Goal: Information Seeking & Learning: Learn about a topic

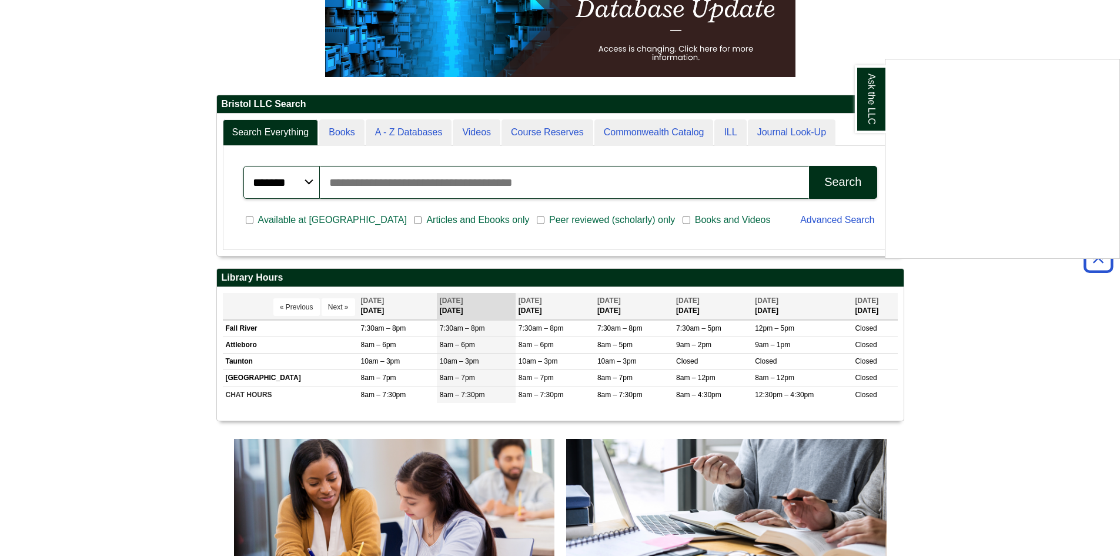
click at [1012, 331] on div "Ask the LLC" at bounding box center [560, 278] width 1120 height 556
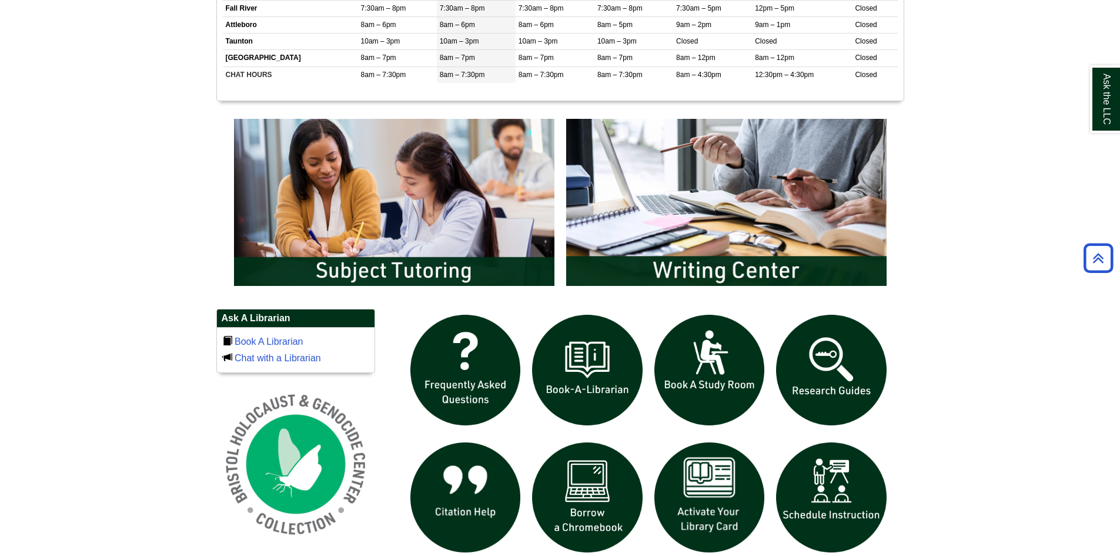
scroll to position [588, 0]
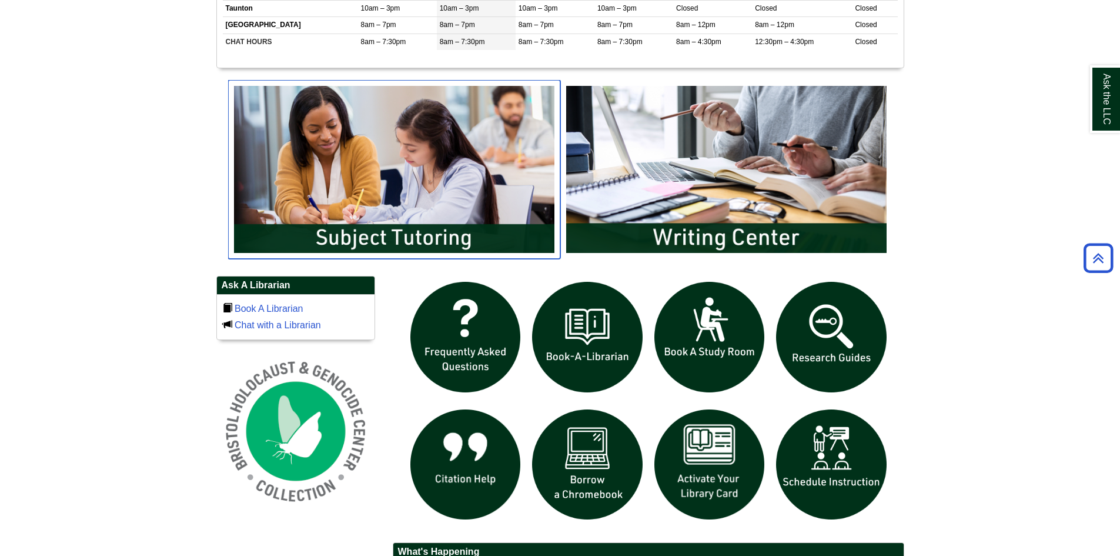
click at [379, 216] on img "slideshow" at bounding box center [394, 169] width 332 height 179
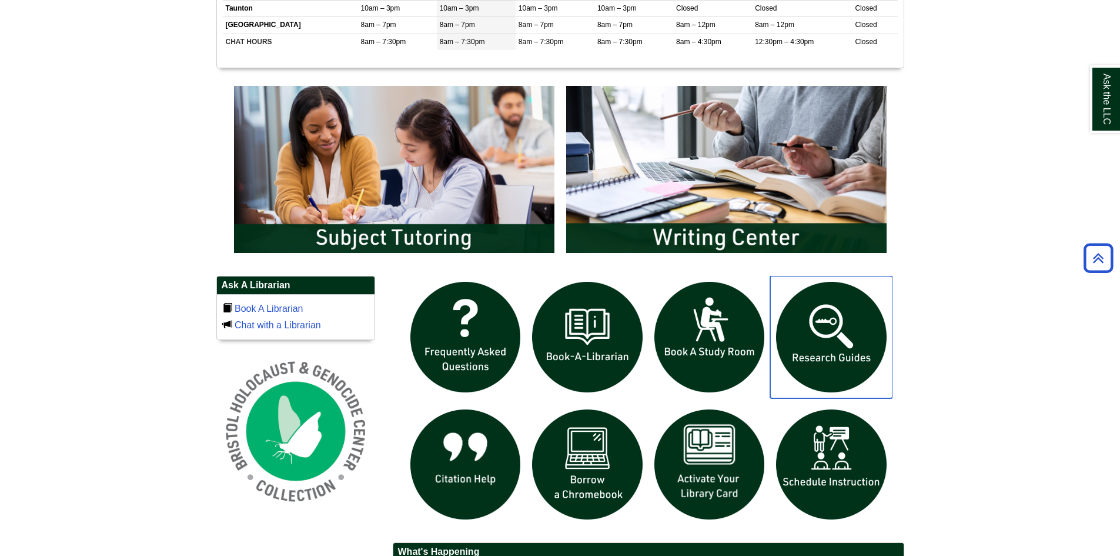
click at [851, 340] on img "slideshow" at bounding box center [831, 337] width 122 height 122
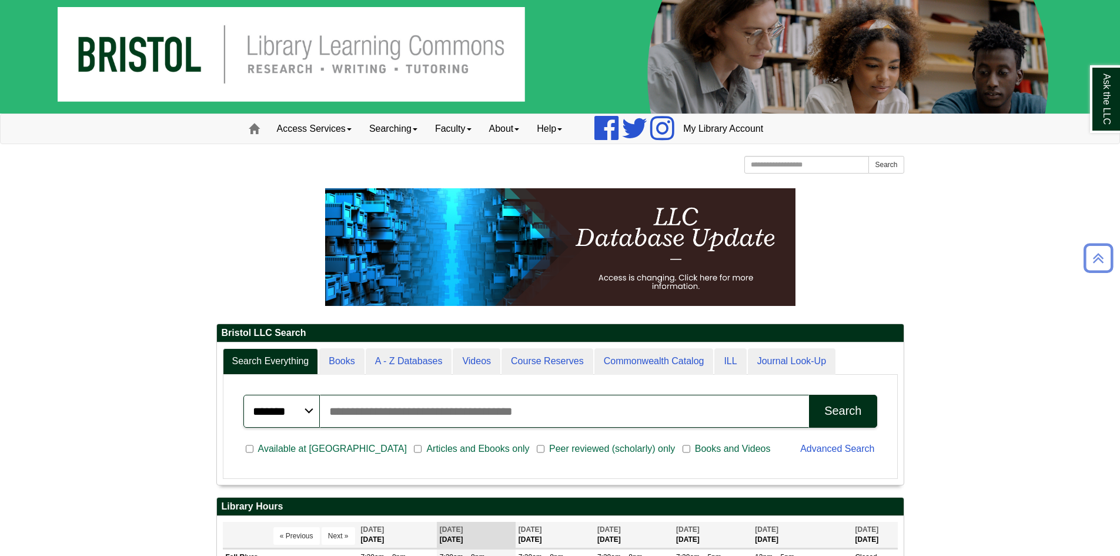
scroll to position [142, 687]
click at [415, 131] on link "Searching" at bounding box center [393, 128] width 66 height 29
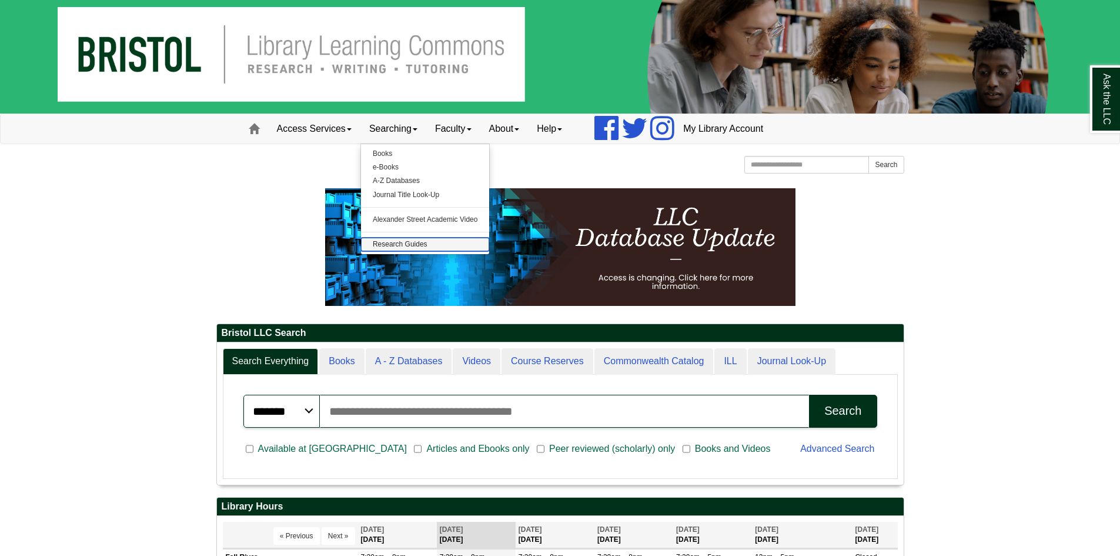
click at [430, 244] on link "Research Guides" at bounding box center [425, 244] width 129 height 14
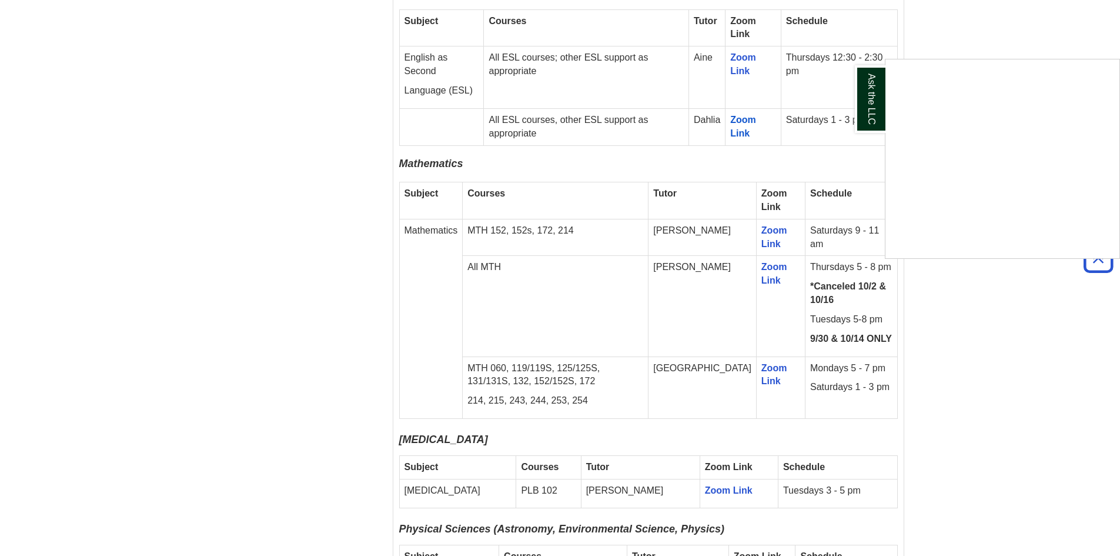
scroll to position [2057, 0]
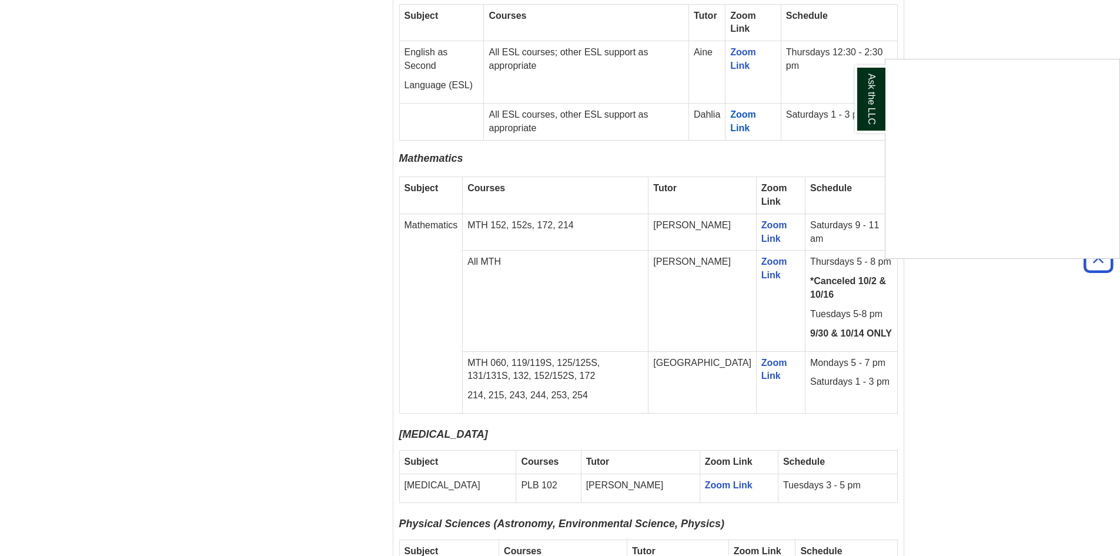
click at [1009, 293] on div "Ask the LLC" at bounding box center [560, 278] width 1120 height 556
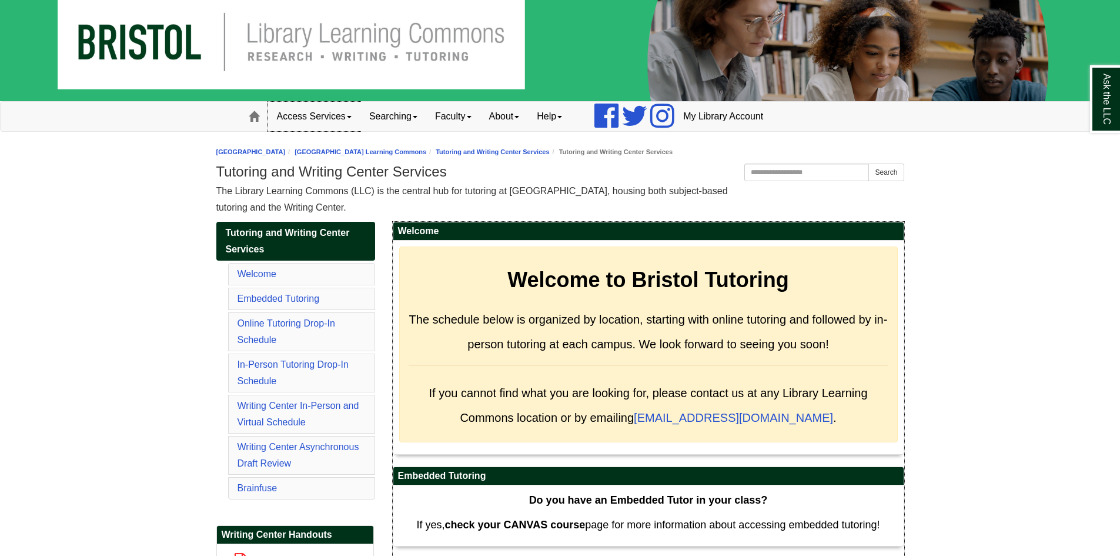
scroll to position [0, 0]
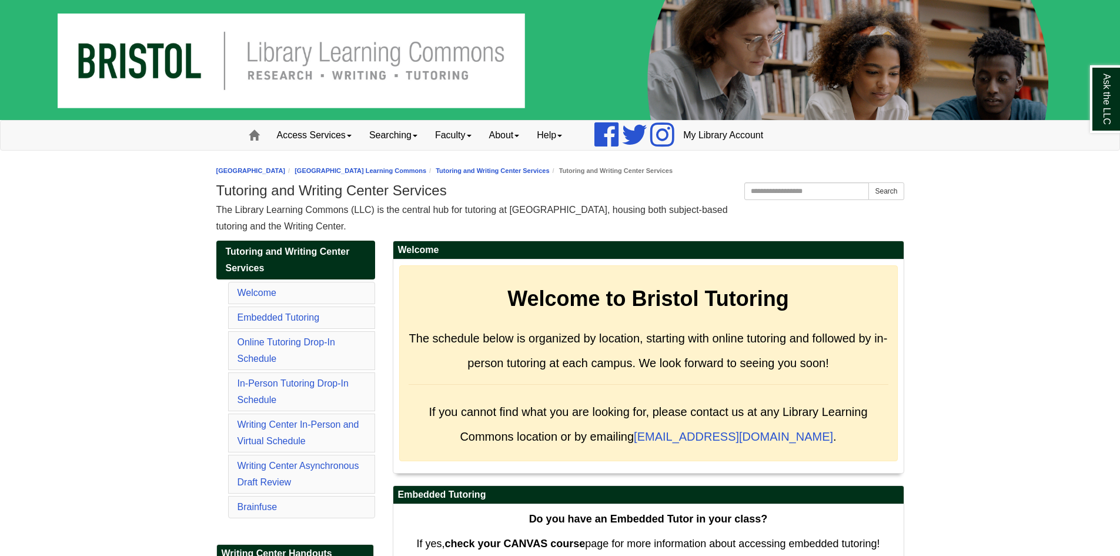
click at [265, 53] on img at bounding box center [560, 60] width 1120 height 120
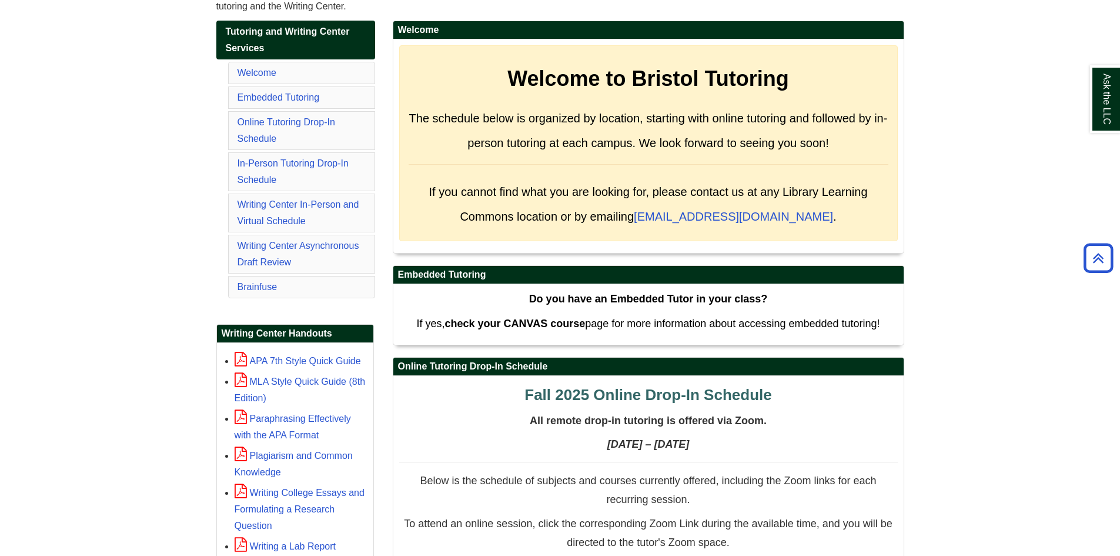
scroll to position [59, 0]
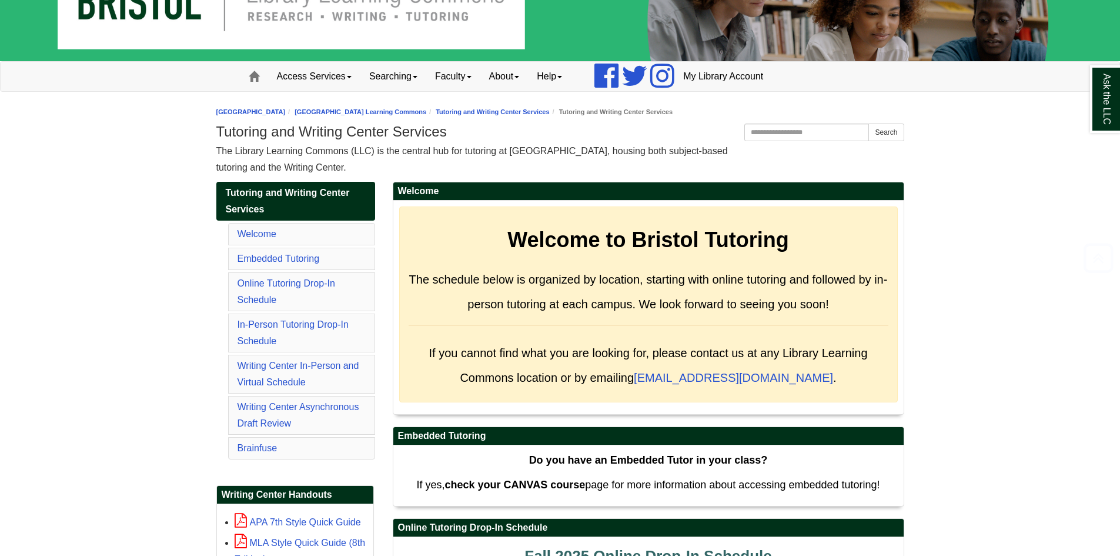
click at [157, 24] on img at bounding box center [560, 1] width 1120 height 120
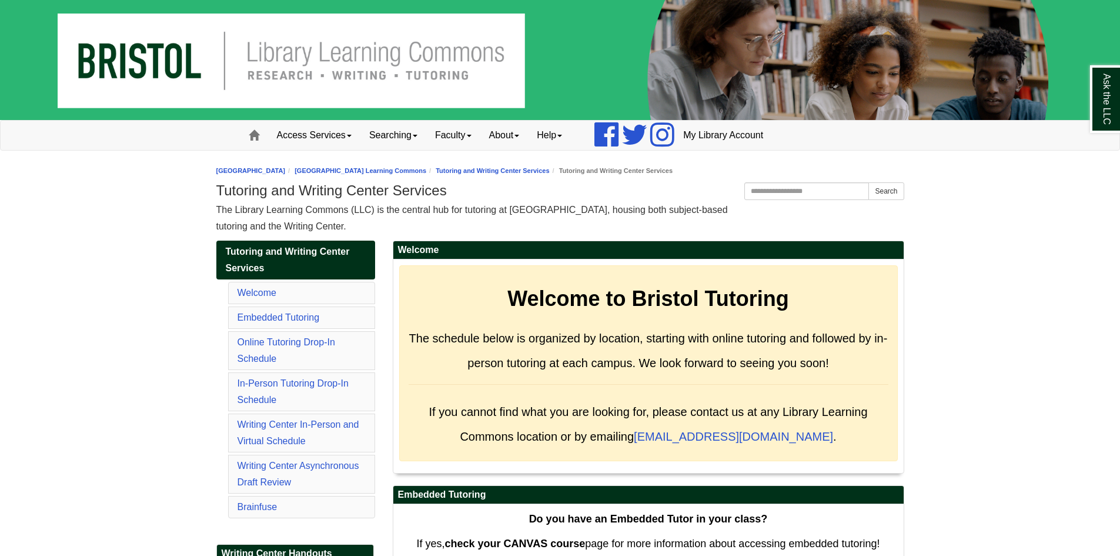
click at [174, 49] on img at bounding box center [560, 60] width 1120 height 120
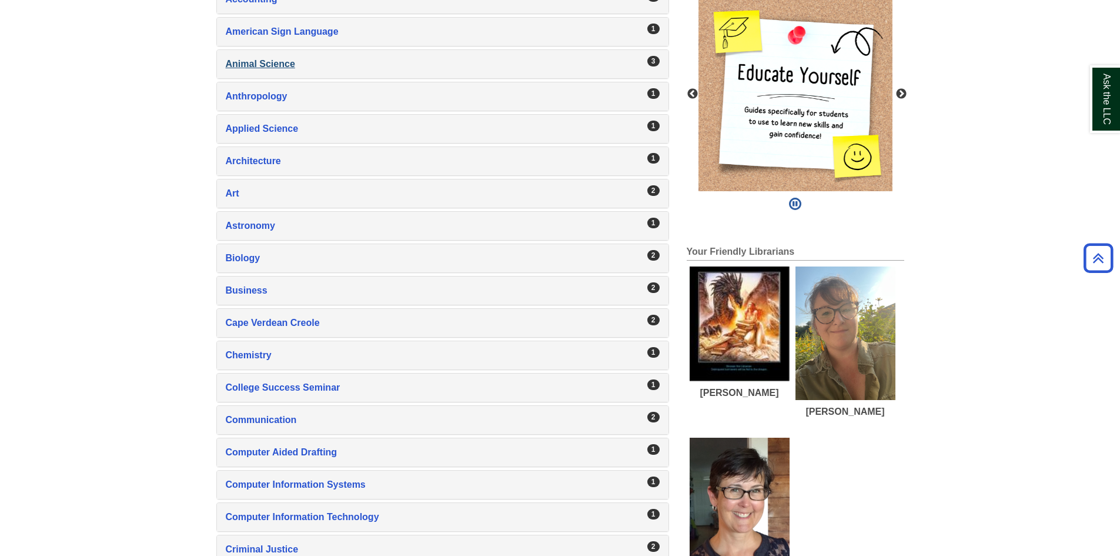
scroll to position [353, 0]
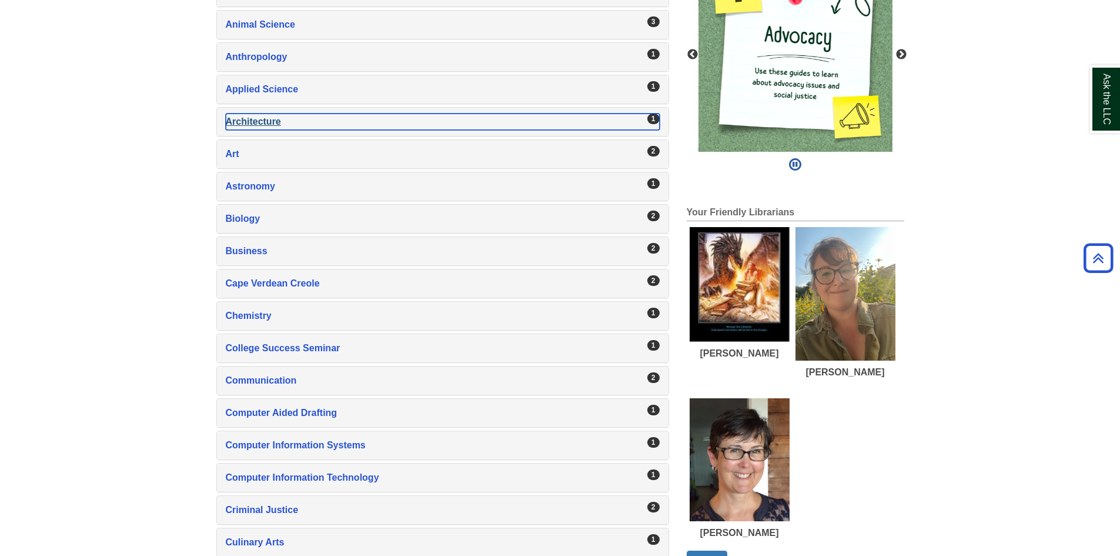
click at [514, 123] on div "Architecture , 1 guides" at bounding box center [443, 121] width 434 height 16
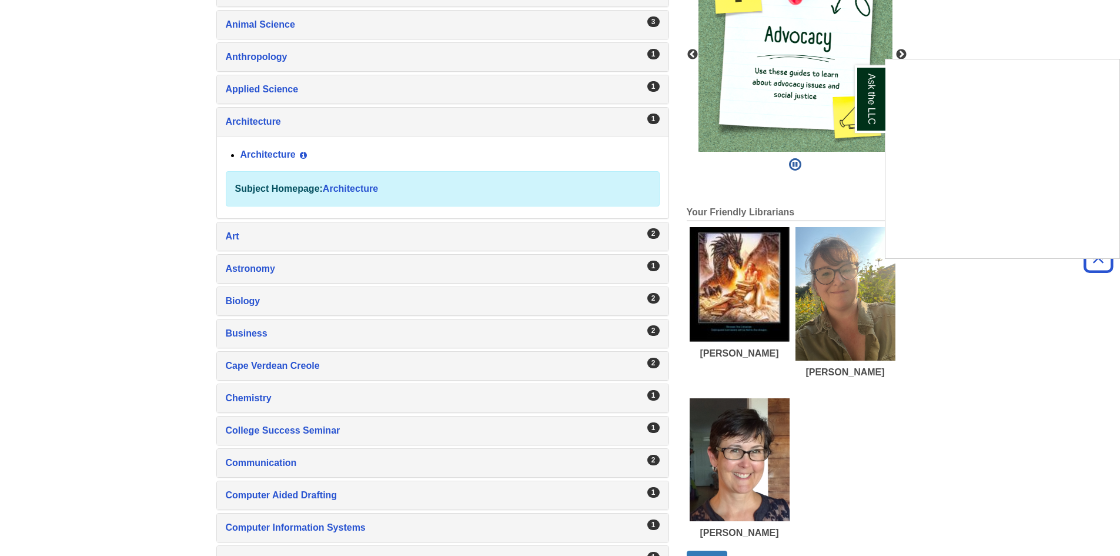
click at [276, 159] on div "Ask the LLC" at bounding box center [560, 278] width 1120 height 556
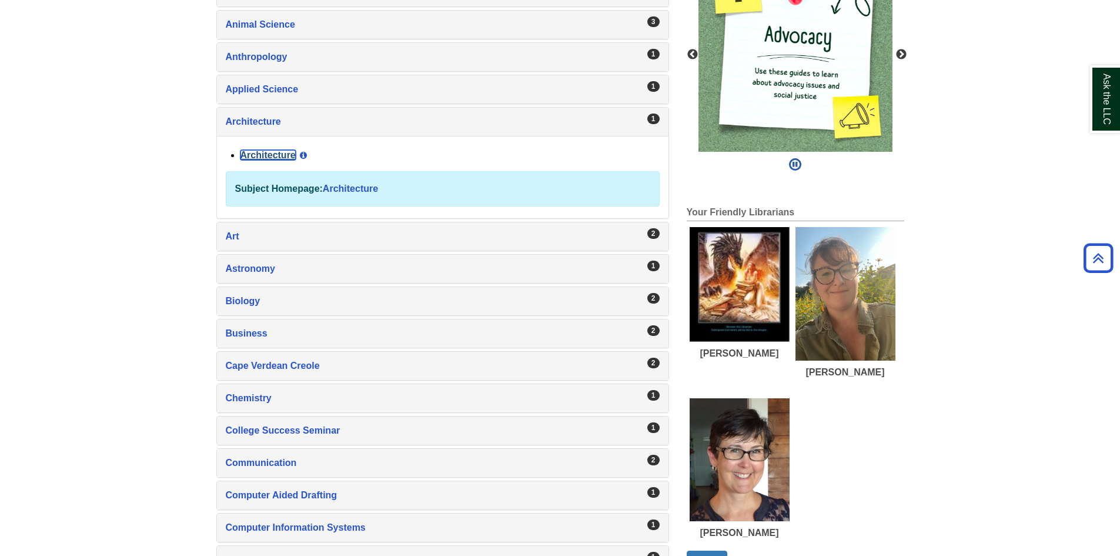
click at [275, 155] on link "Architecture" at bounding box center [267, 155] width 55 height 10
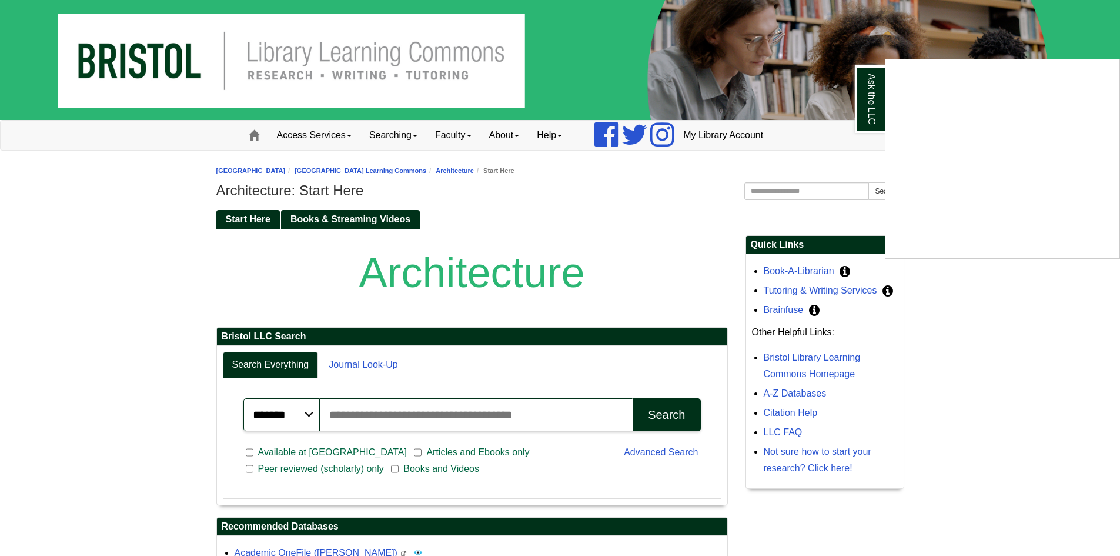
click at [369, 172] on div "Ask the LLC" at bounding box center [560, 278] width 1120 height 556
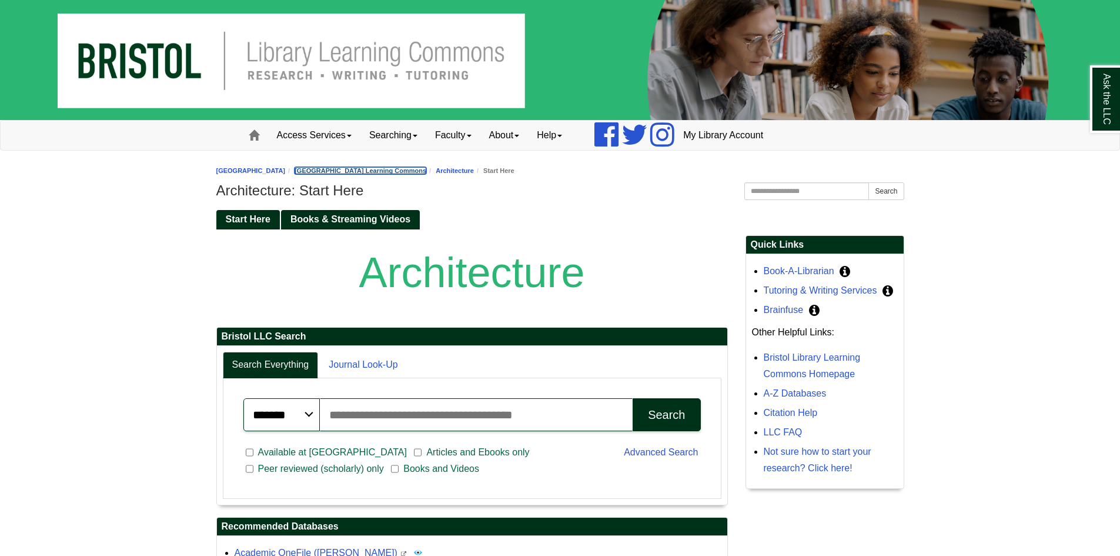
click at [377, 171] on link "[GEOGRAPHIC_DATA] Learning Commons" at bounding box center [361, 170] width 132 height 7
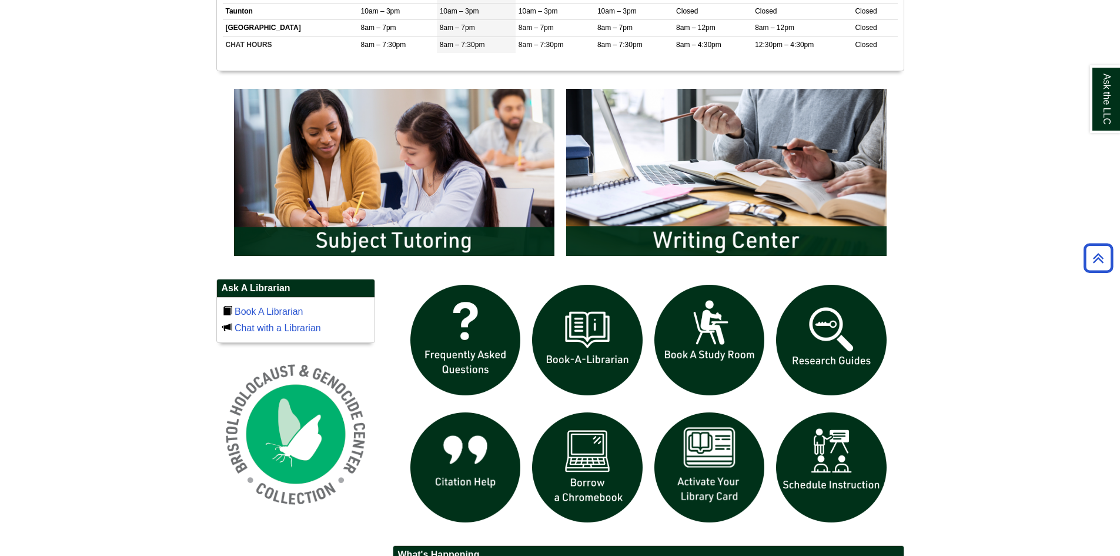
scroll to position [588, 0]
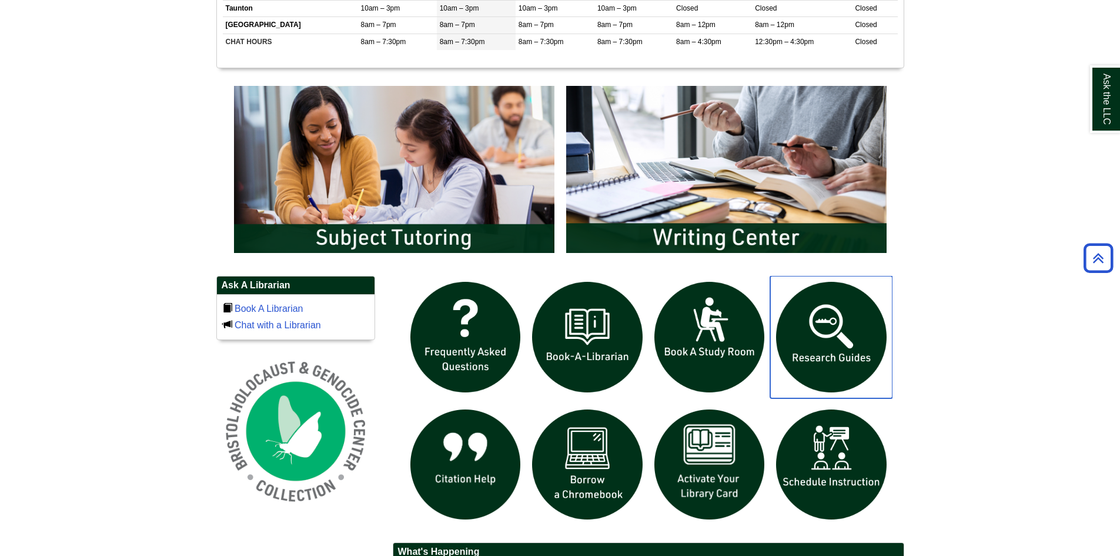
click at [817, 352] on img "slideshow" at bounding box center [831, 337] width 122 height 122
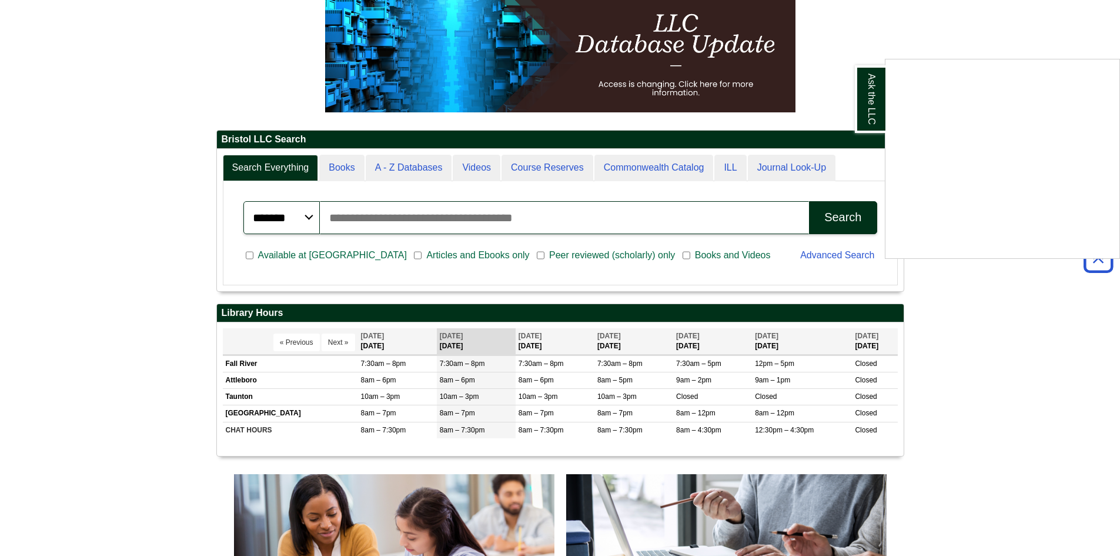
scroll to position [59, 0]
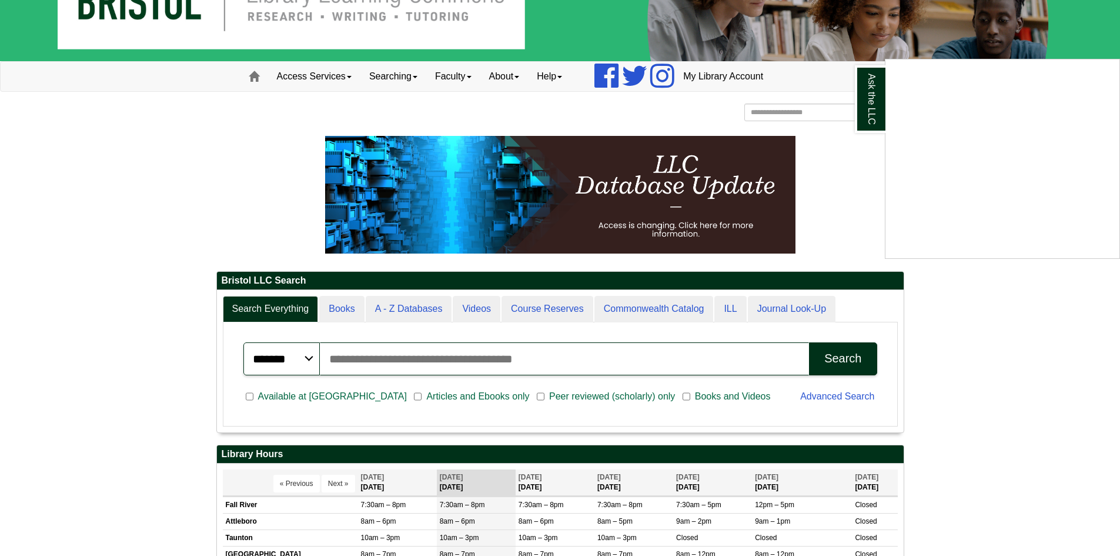
click at [319, 78] on div "Ask the LLC" at bounding box center [560, 278] width 1120 height 556
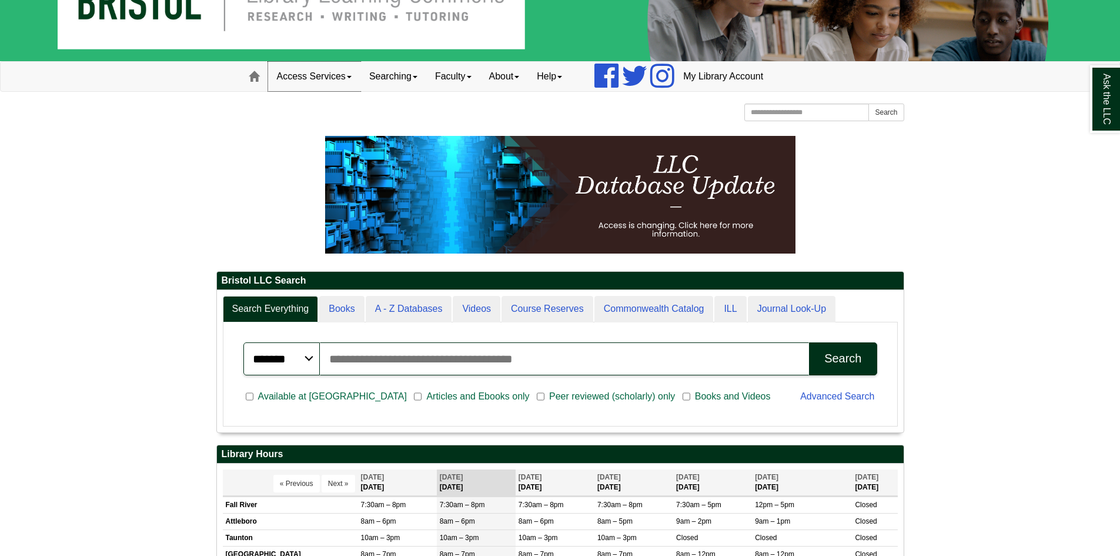
click at [327, 74] on link "Access Services" at bounding box center [314, 76] width 92 height 29
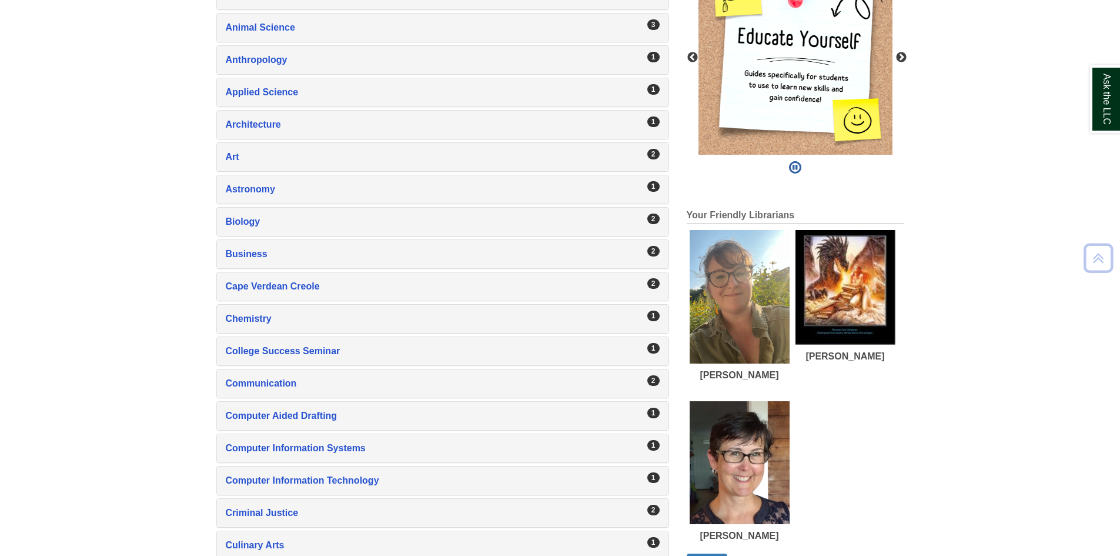
scroll to position [353, 0]
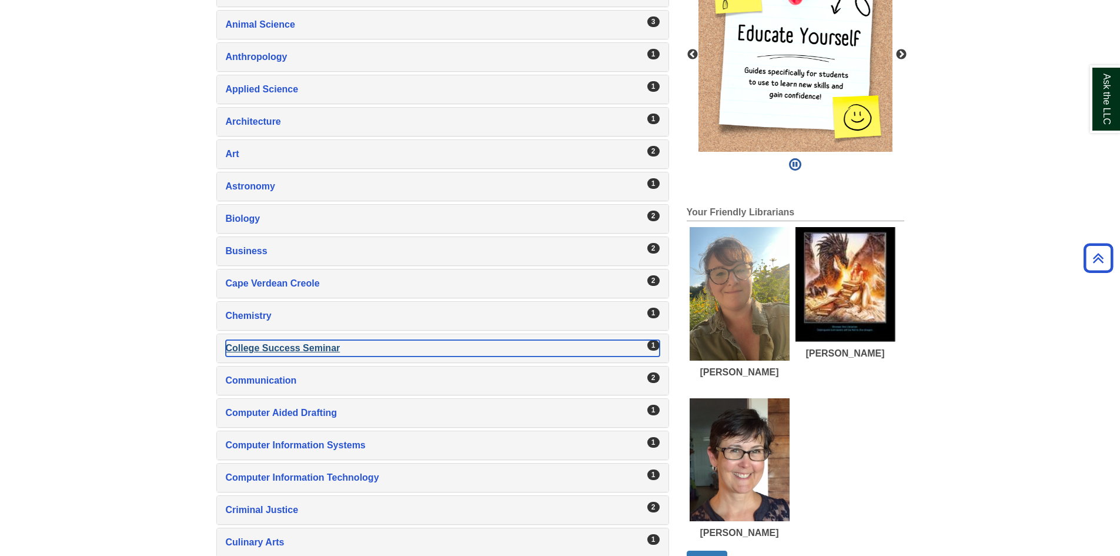
click at [304, 344] on div "College Success Seminar , 1 guides" at bounding box center [443, 348] width 434 height 16
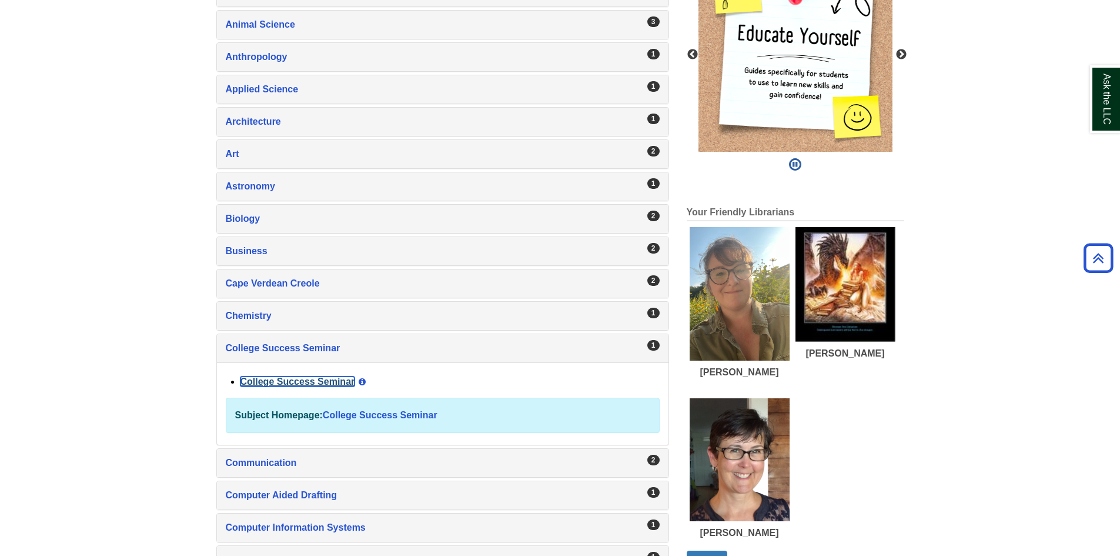
click at [312, 382] on link "College Success Seminar" at bounding box center [297, 381] width 115 height 10
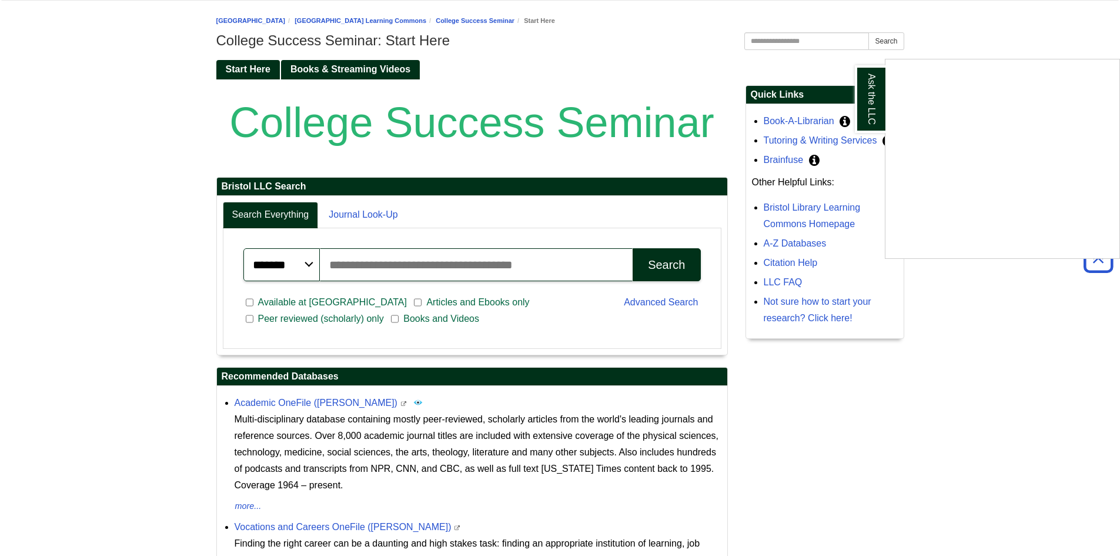
scroll to position [95, 0]
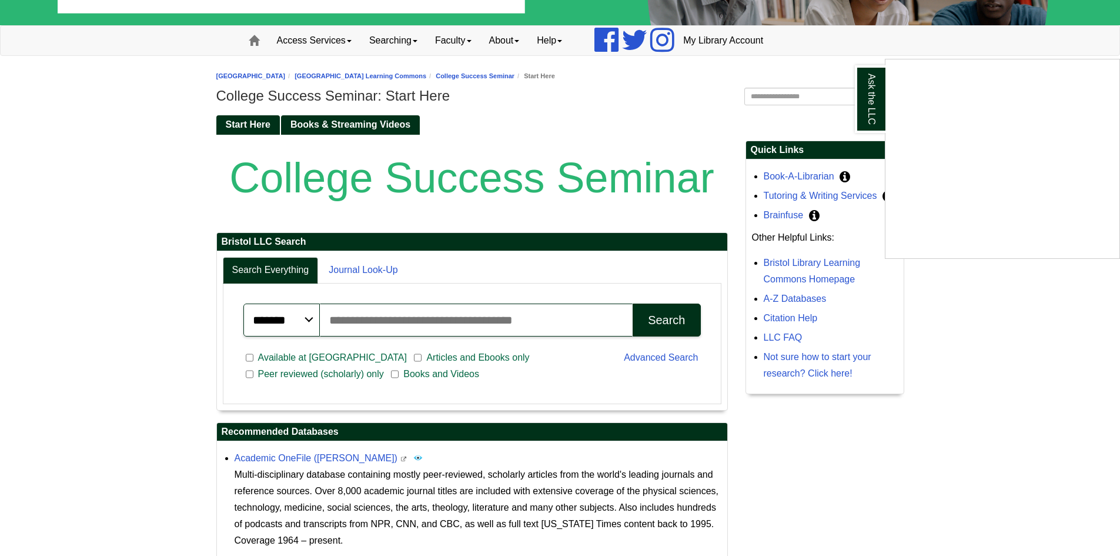
click at [449, 76] on div "Ask the LLC" at bounding box center [560, 278] width 1120 height 556
click at [426, 76] on link "[GEOGRAPHIC_DATA] Learning Commons" at bounding box center [361, 75] width 132 height 7
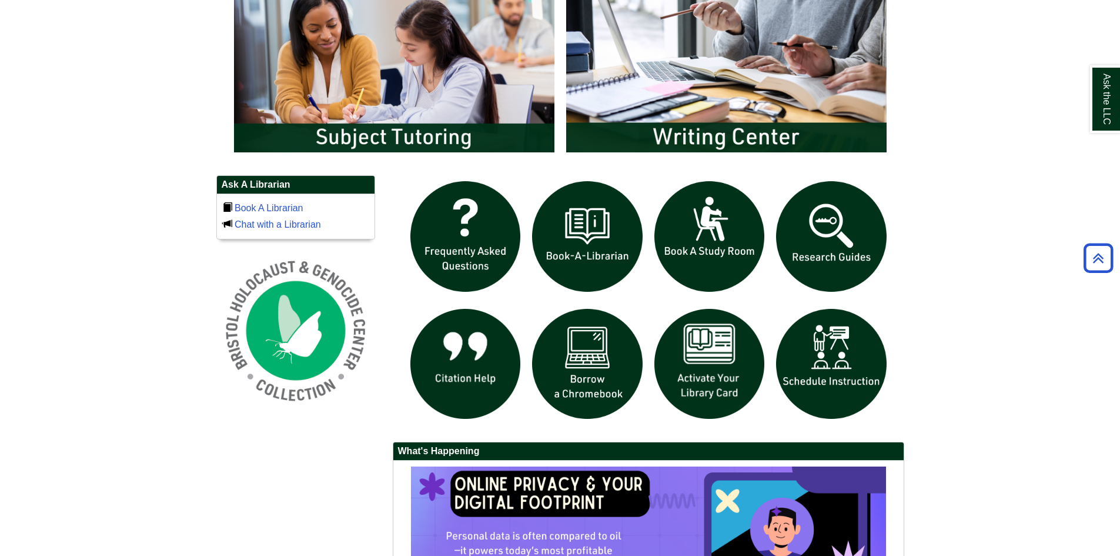
scroll to position [705, 0]
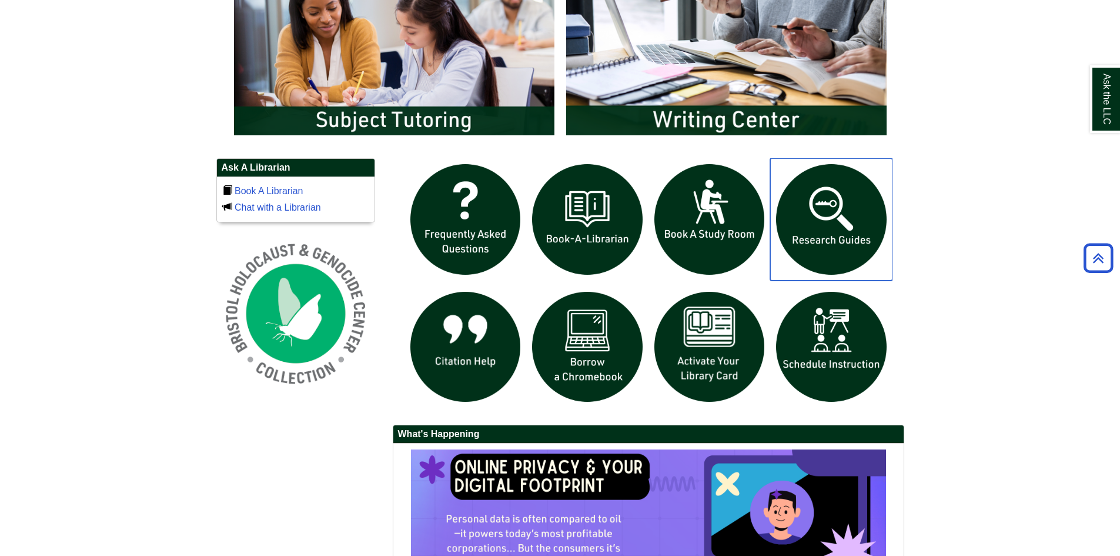
click at [809, 250] on img "slideshow" at bounding box center [831, 219] width 122 height 122
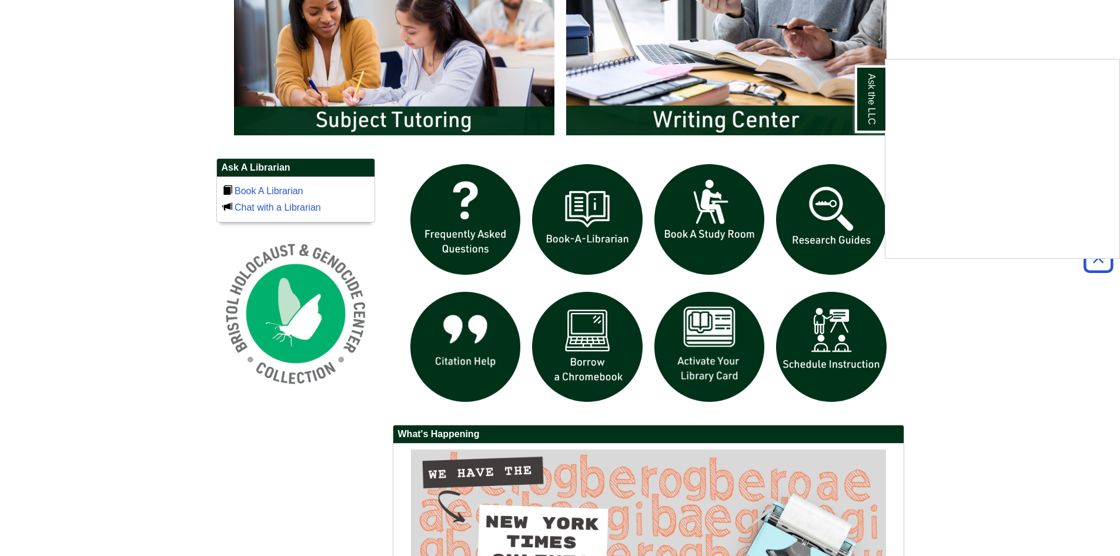
click at [932, 288] on div "Ask the LLC" at bounding box center [560, 278] width 1120 height 556
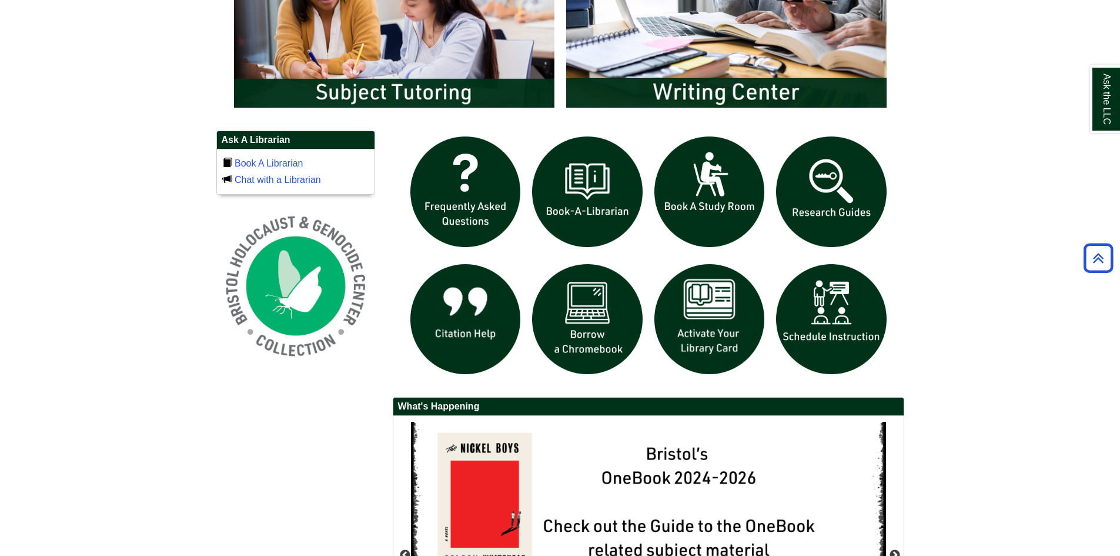
scroll to position [712, 0]
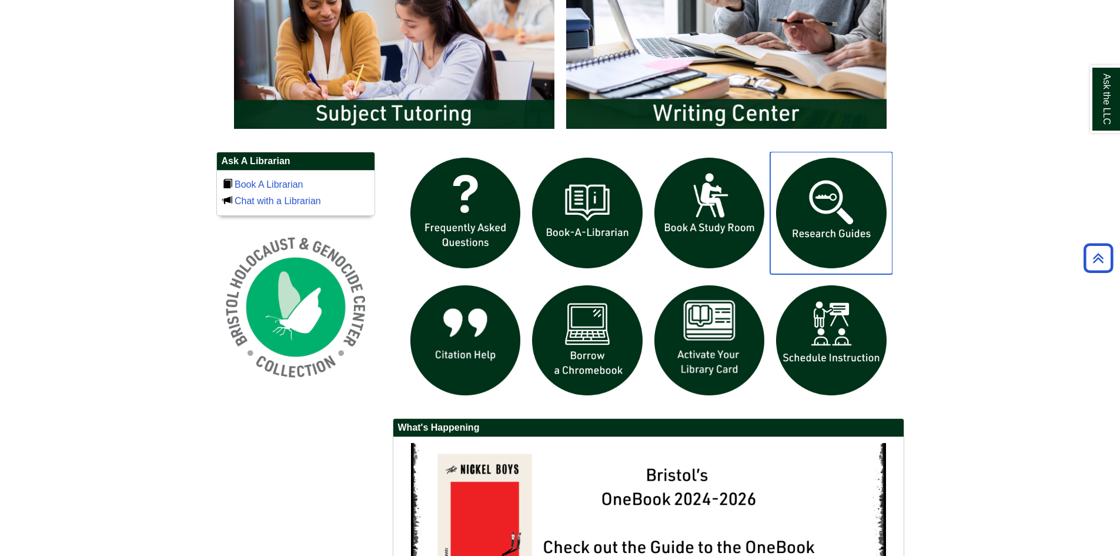
click at [811, 227] on img "slideshow" at bounding box center [831, 213] width 122 height 122
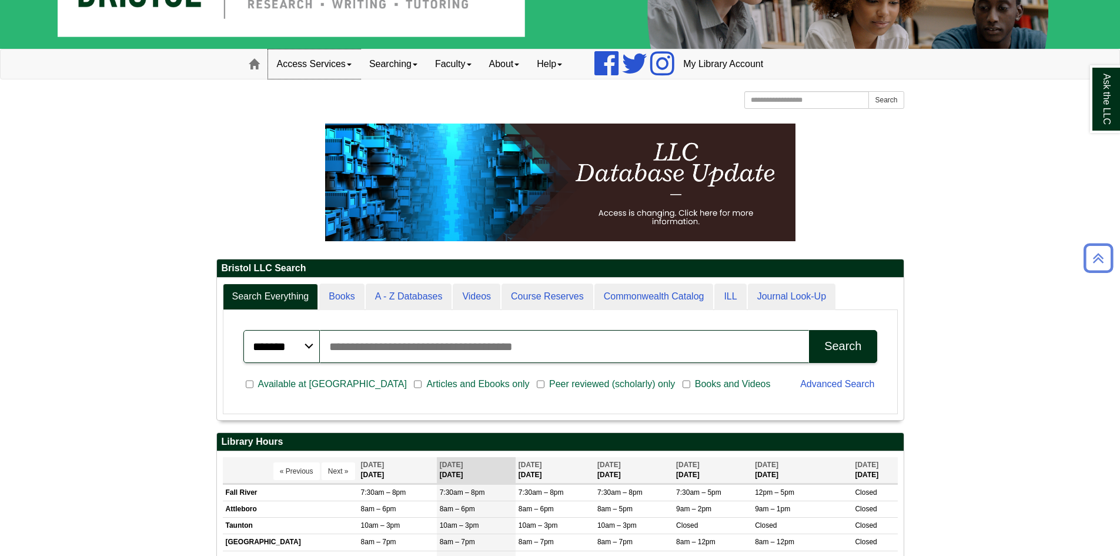
scroll to position [0, 0]
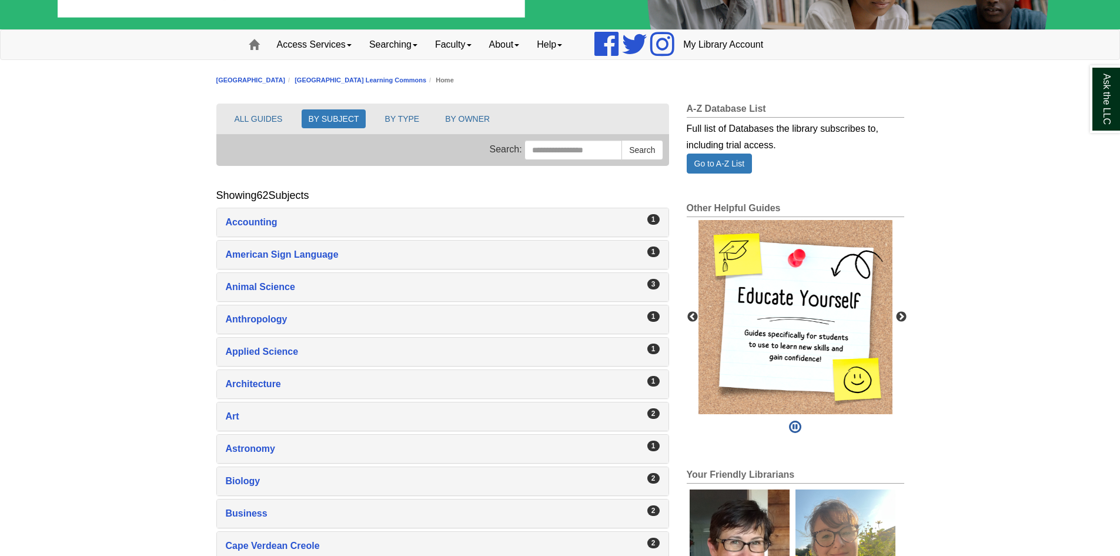
scroll to position [118, 0]
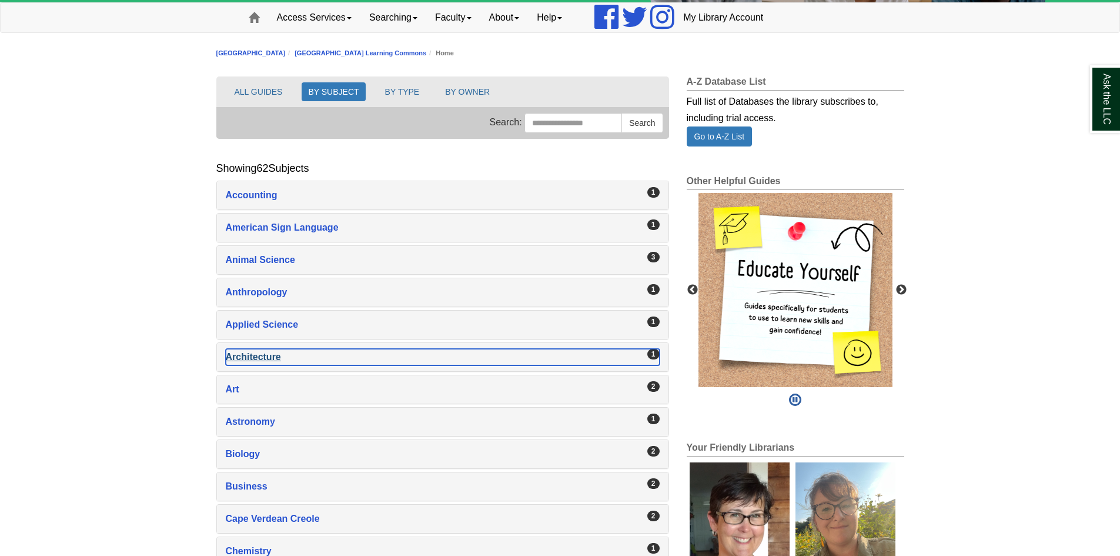
click at [255, 356] on div "Architecture , 1 guides" at bounding box center [443, 357] width 434 height 16
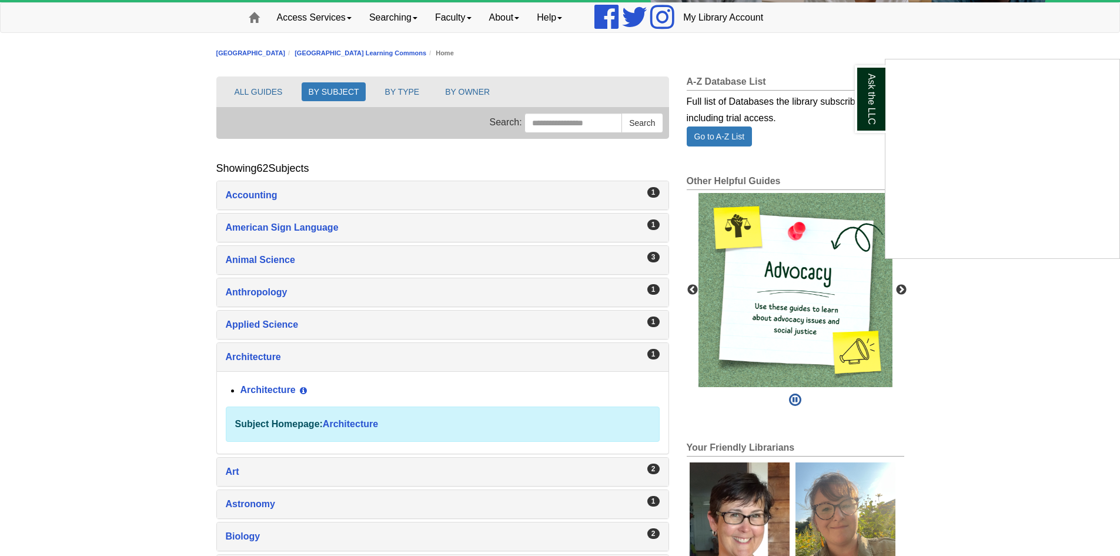
click at [268, 380] on div "Ask the LLC" at bounding box center [560, 278] width 1120 height 556
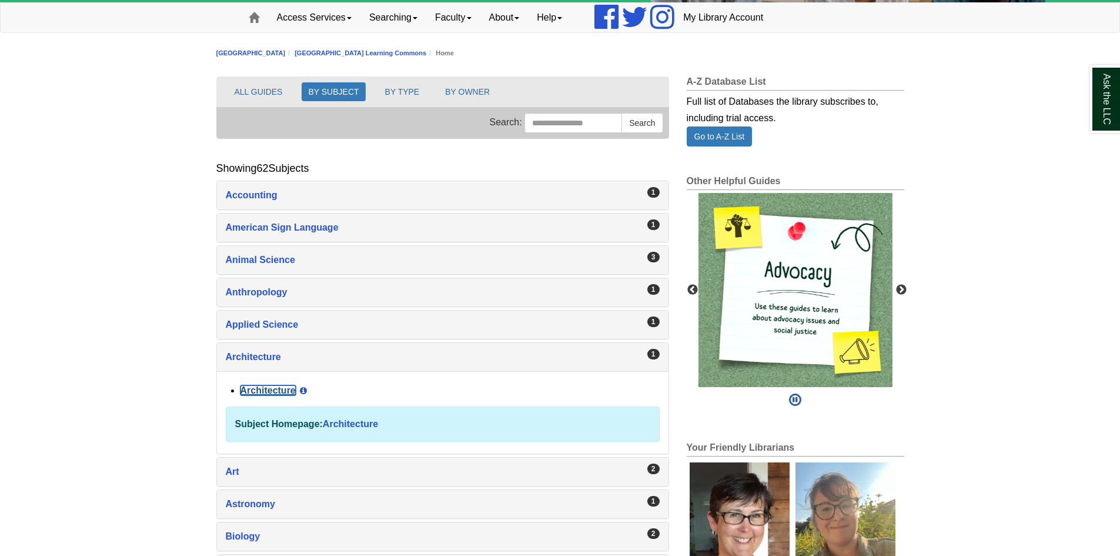
click at [266, 390] on link "Architecture" at bounding box center [267, 390] width 55 height 10
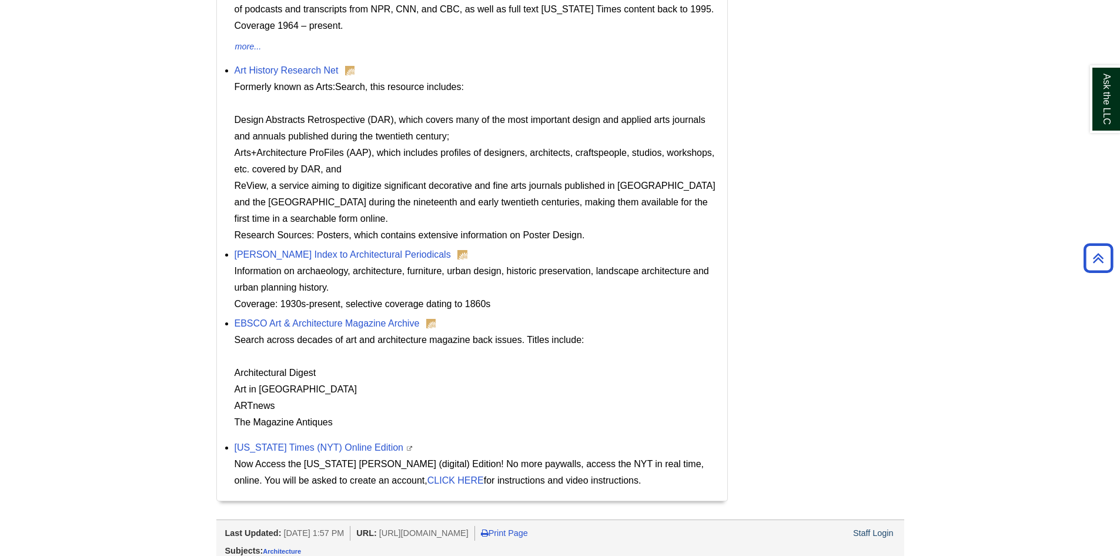
scroll to position [618, 0]
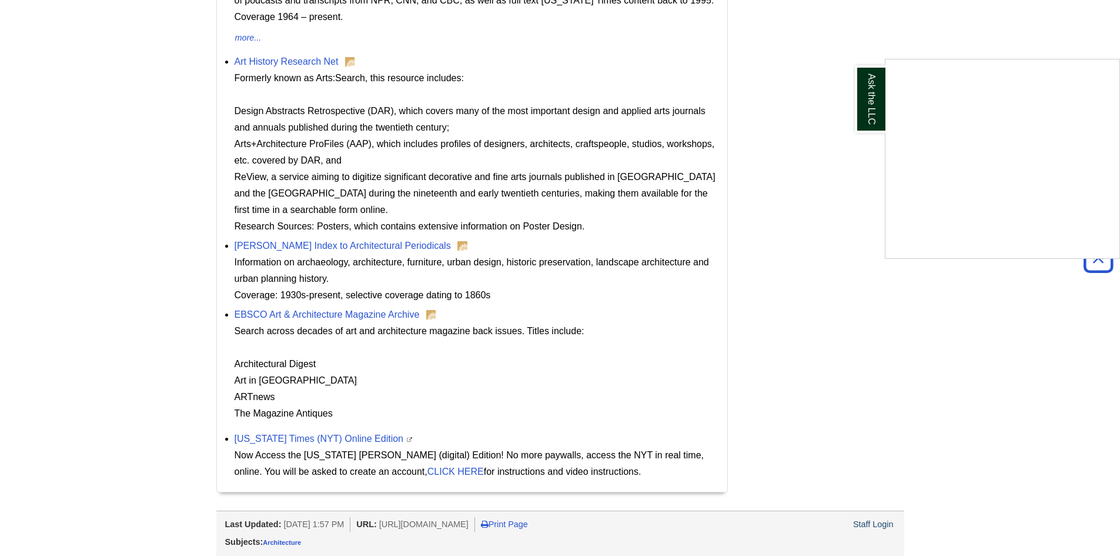
click at [334, 313] on div "Ask the LLC" at bounding box center [560, 278] width 1120 height 556
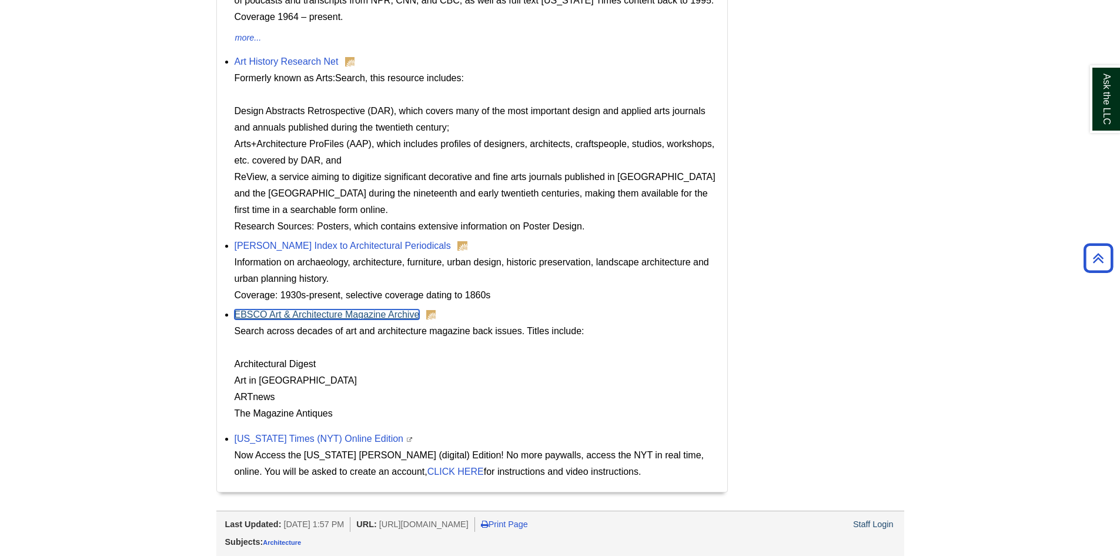
click at [334, 313] on link "EBSCO Art & Architecture Magazine Archive" at bounding box center [327, 314] width 185 height 10
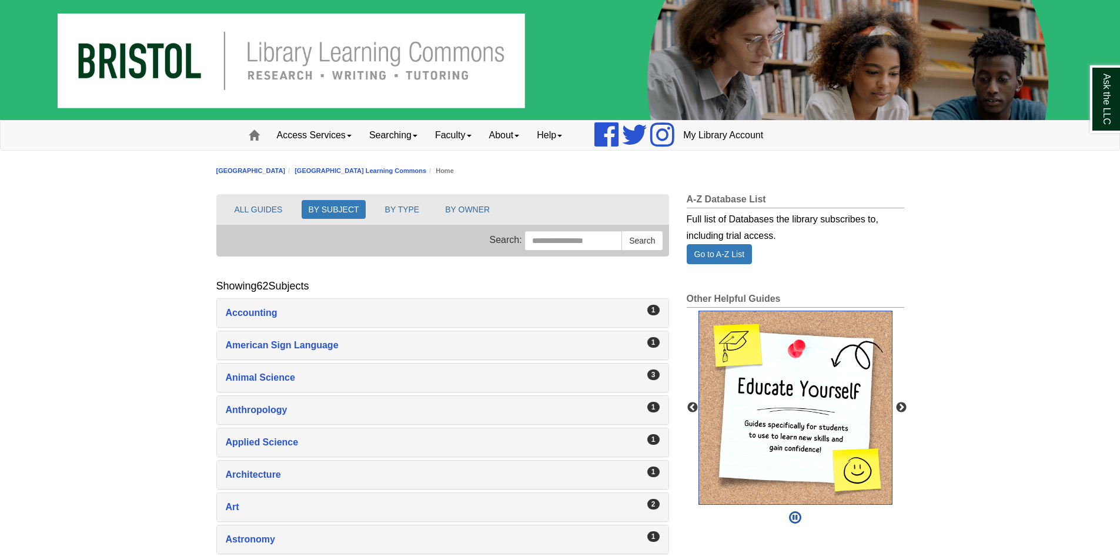
click at [789, 369] on img "slideshow" at bounding box center [795, 407] width 194 height 194
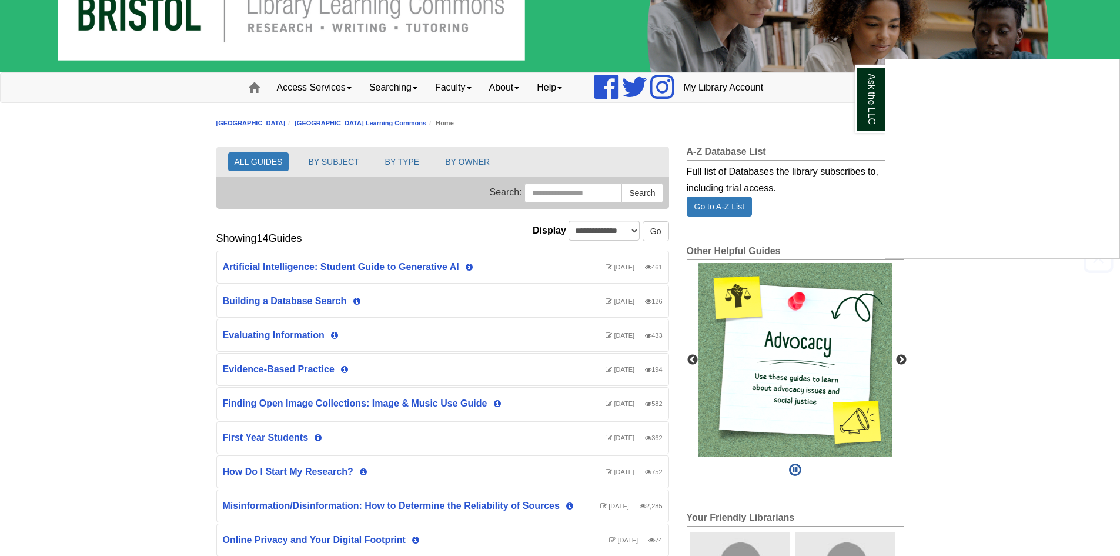
scroll to position [6, 0]
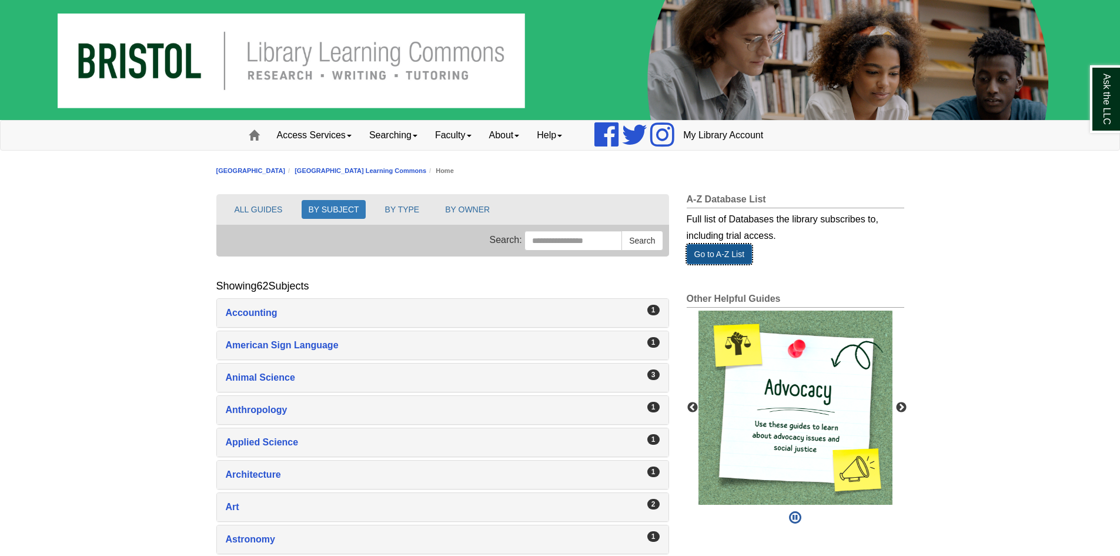
click at [730, 253] on link "Go to A-Z List" at bounding box center [720, 254] width 66 height 20
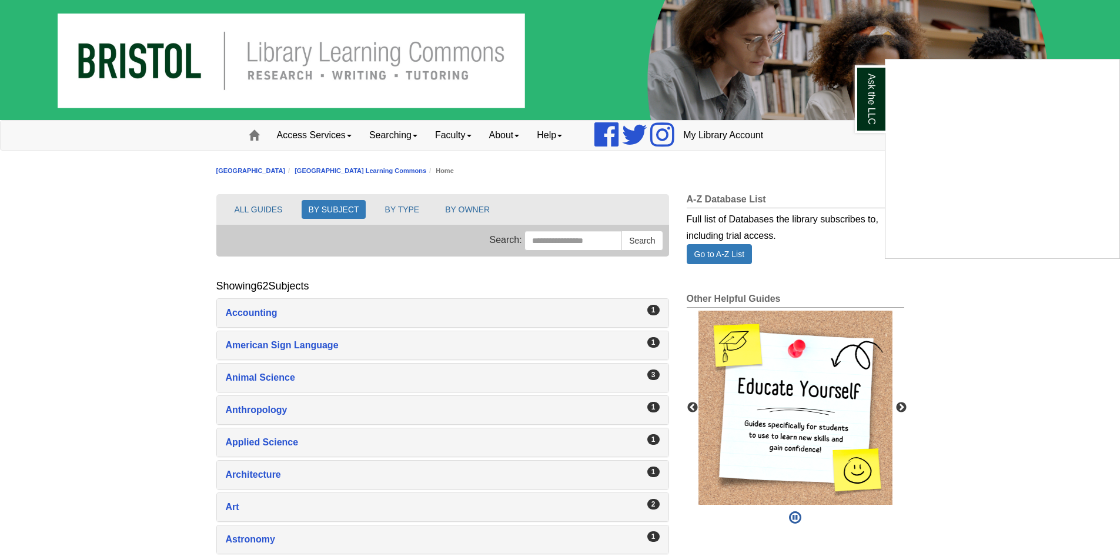
click at [421, 132] on div "Ask the LLC" at bounding box center [560, 278] width 1120 height 556
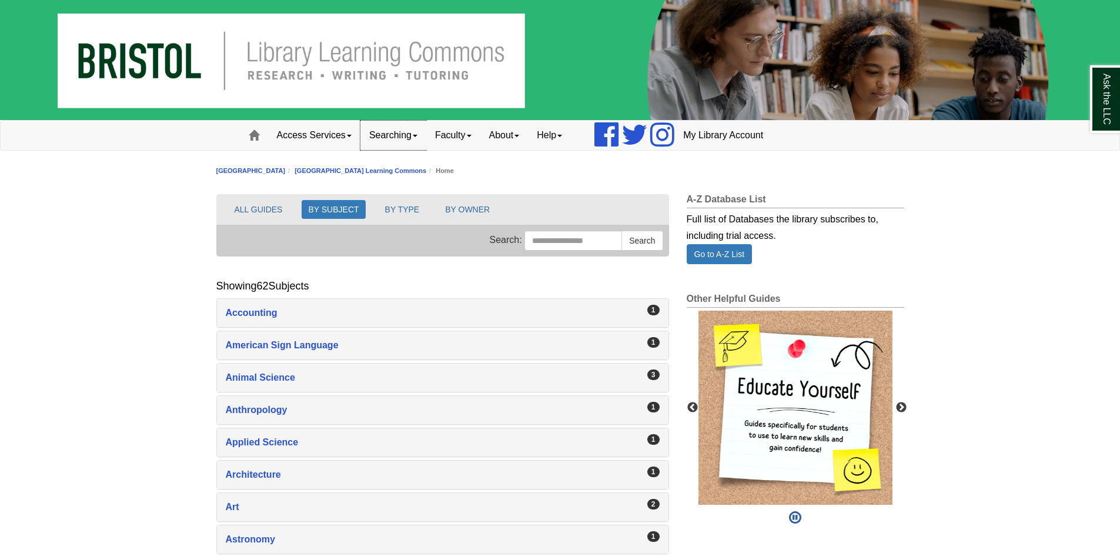
click at [421, 132] on link "Searching" at bounding box center [393, 135] width 66 height 29
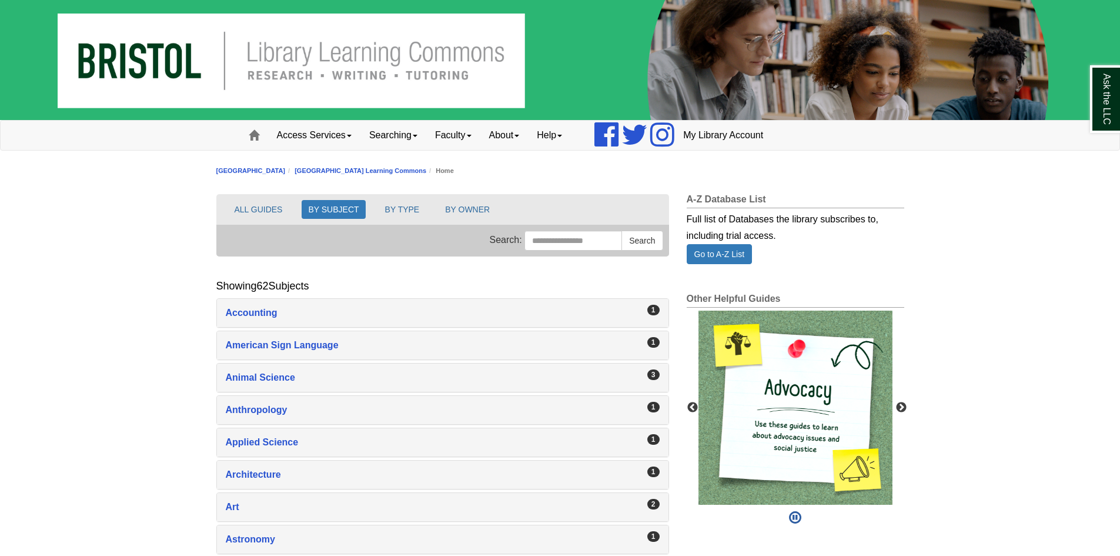
click at [142, 46] on img at bounding box center [560, 60] width 1120 height 120
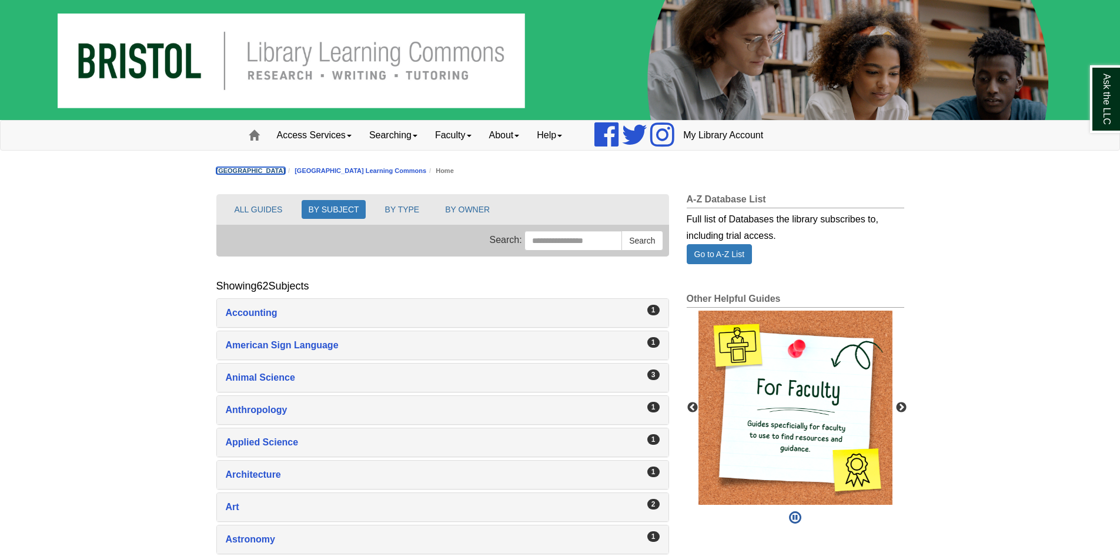
click at [238, 172] on link "[GEOGRAPHIC_DATA]" at bounding box center [250, 170] width 69 height 7
